Goal: Information Seeking & Learning: Learn about a topic

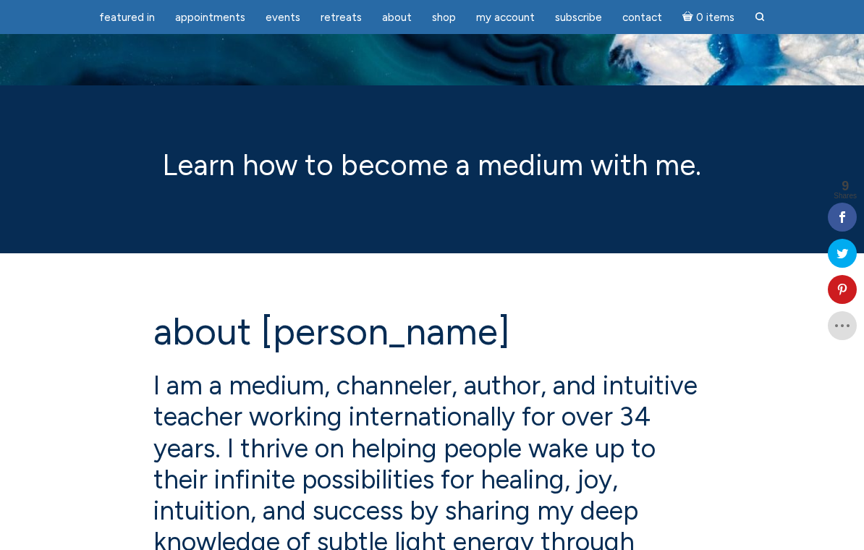
scroll to position [29, 0]
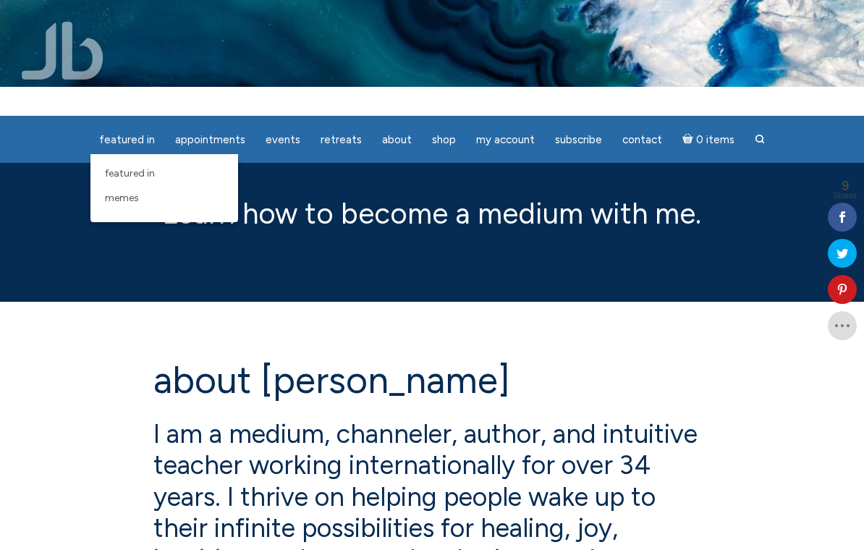
click at [165, 187] on link "Memes" at bounding box center [164, 198] width 133 height 25
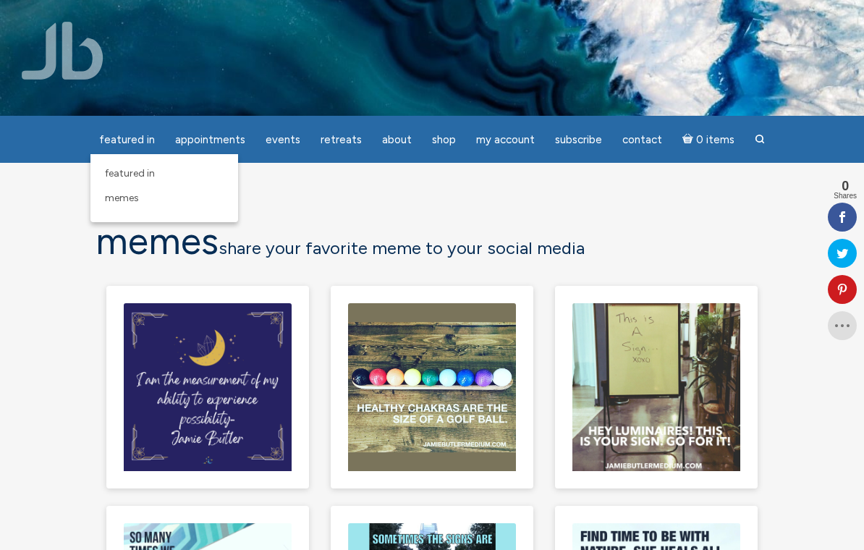
click at [111, 172] on link "featured in" at bounding box center [164, 173] width 133 height 25
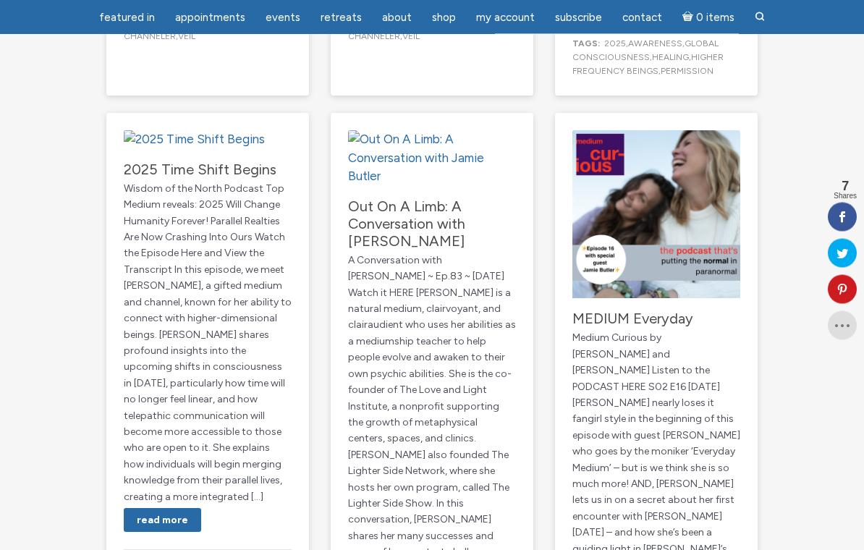
scroll to position [894, 0]
click at [134, 148] on img "main" at bounding box center [194, 139] width 141 height 19
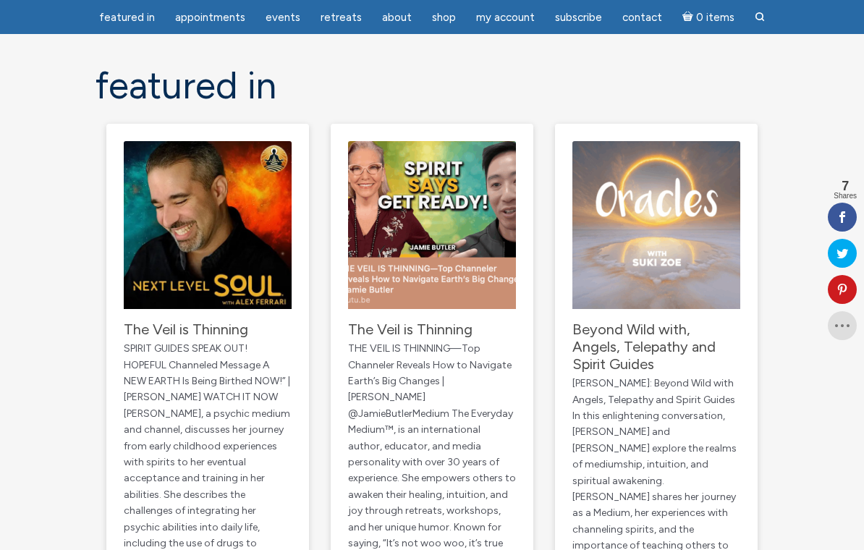
scroll to position [102, 0]
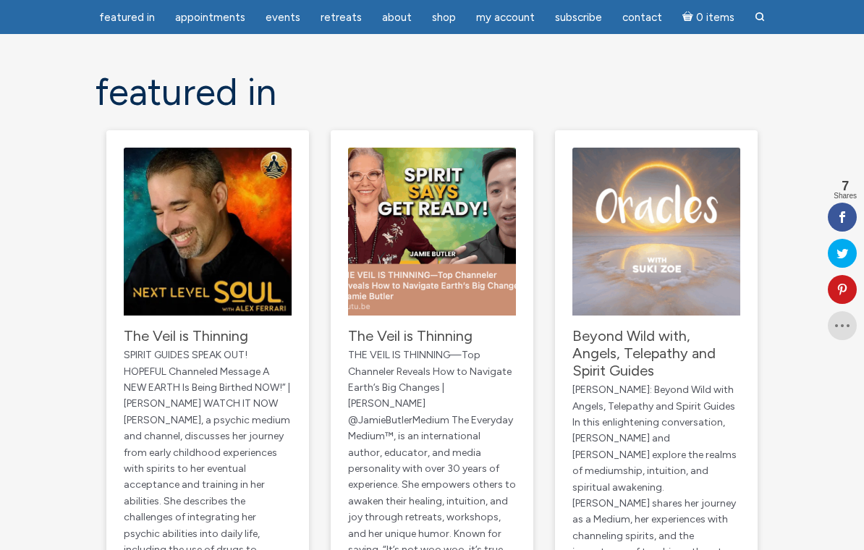
click at [443, 237] on img "main" at bounding box center [432, 232] width 168 height 168
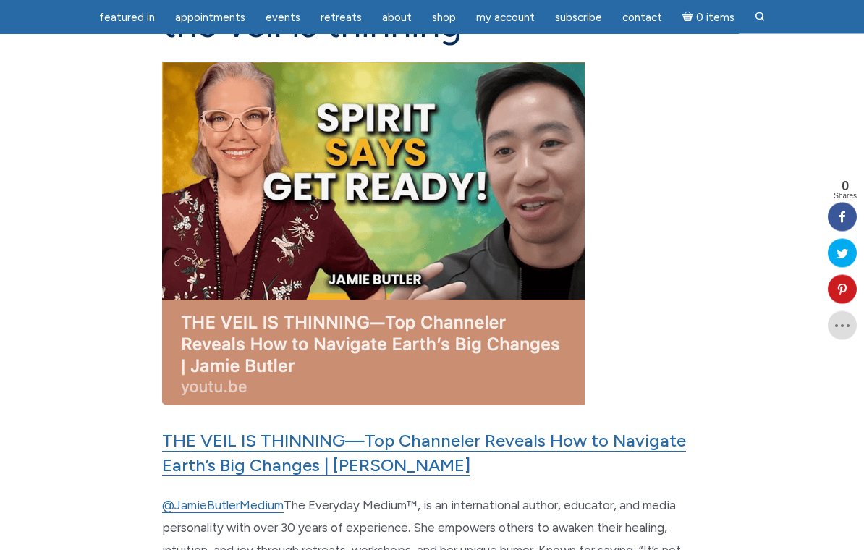
scroll to position [164, 0]
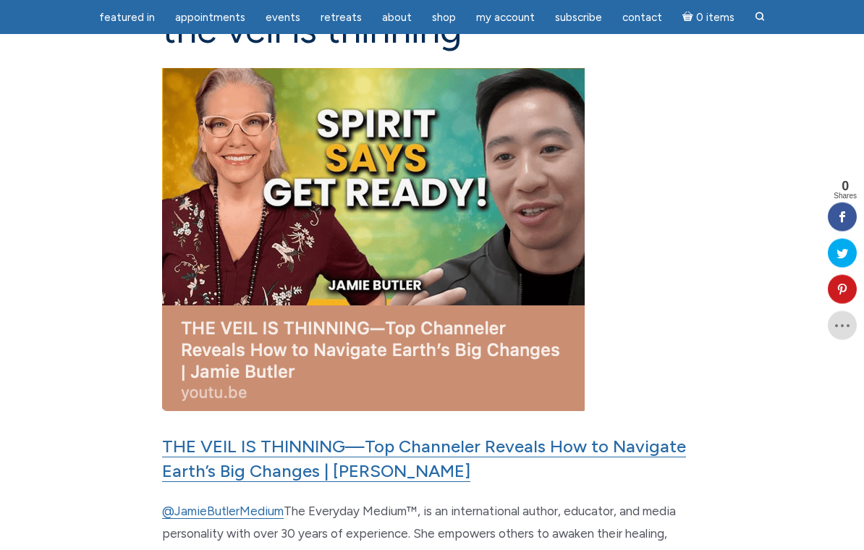
click at [277, 214] on img "main" at bounding box center [373, 240] width 423 height 343
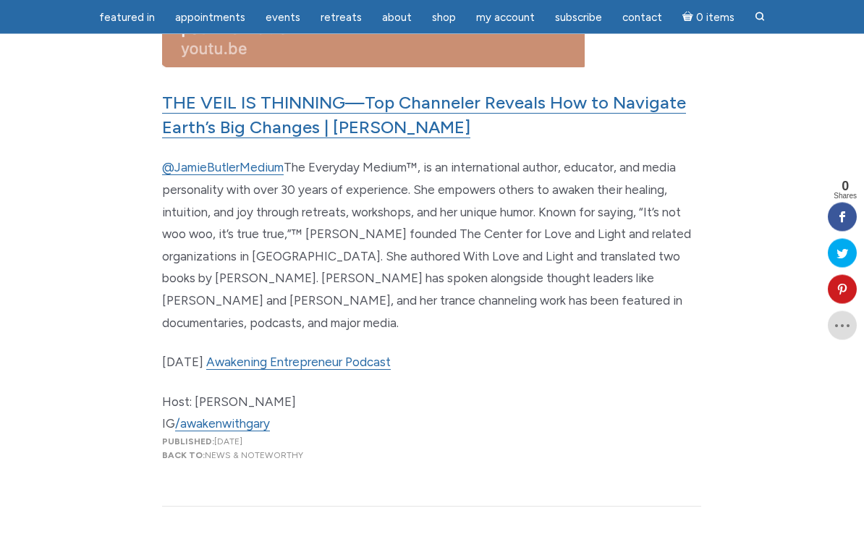
scroll to position [521, 0]
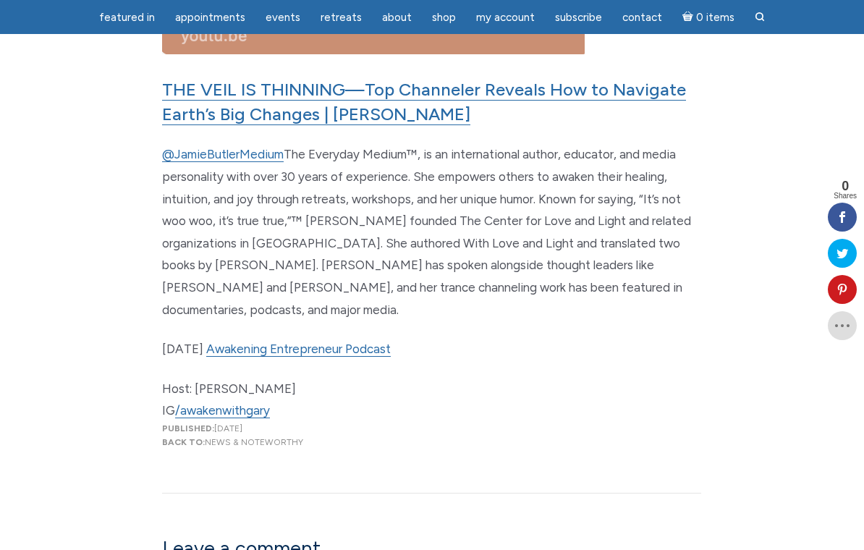
click at [245, 342] on link "Awakening Entrepreneur Podcast" at bounding box center [298, 349] width 185 height 15
